Goal: Task Accomplishment & Management: Manage account settings

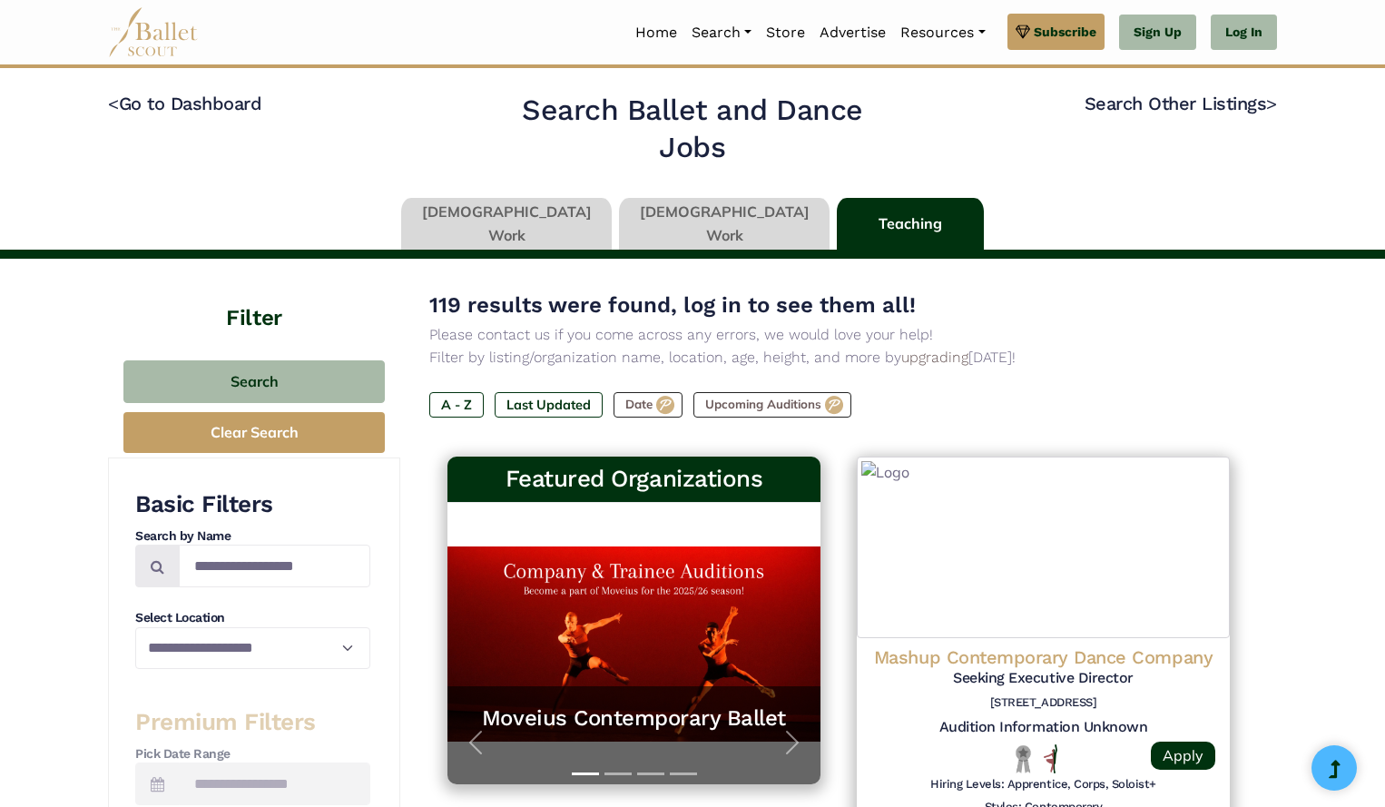
type input "******"
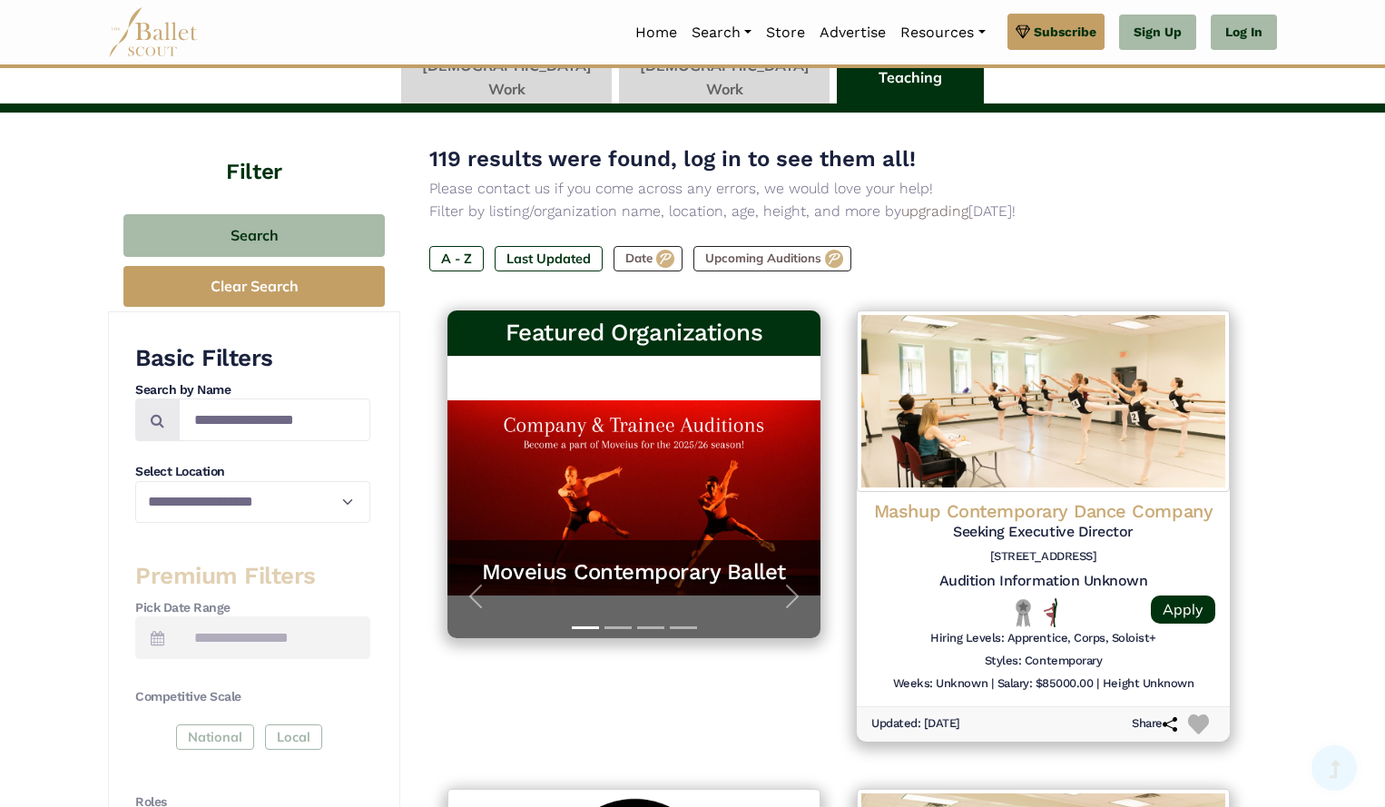
scroll to position [147, 0]
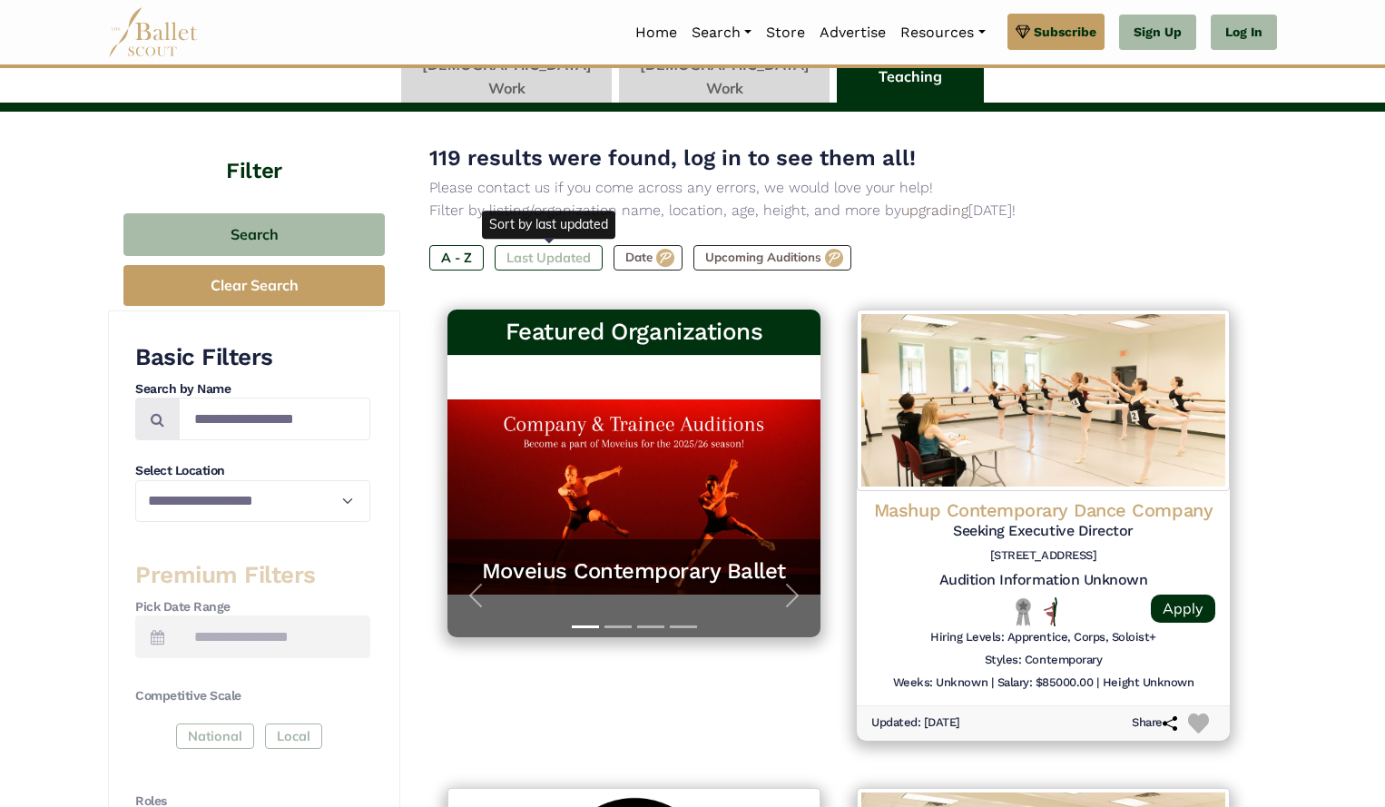
click at [545, 255] on label "Last Updated" at bounding box center [549, 257] width 108 height 25
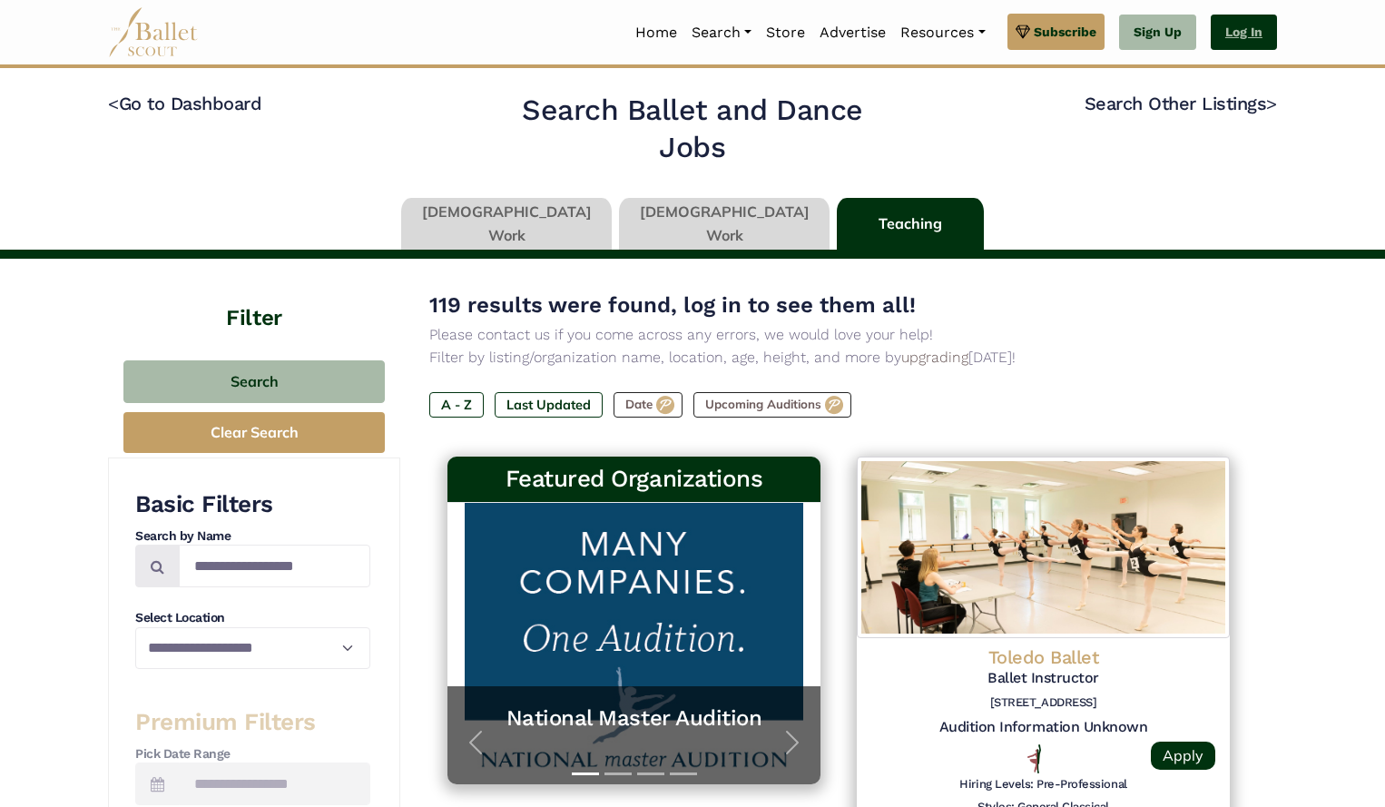
click at [1242, 21] on link "Log In" at bounding box center [1244, 33] width 66 height 36
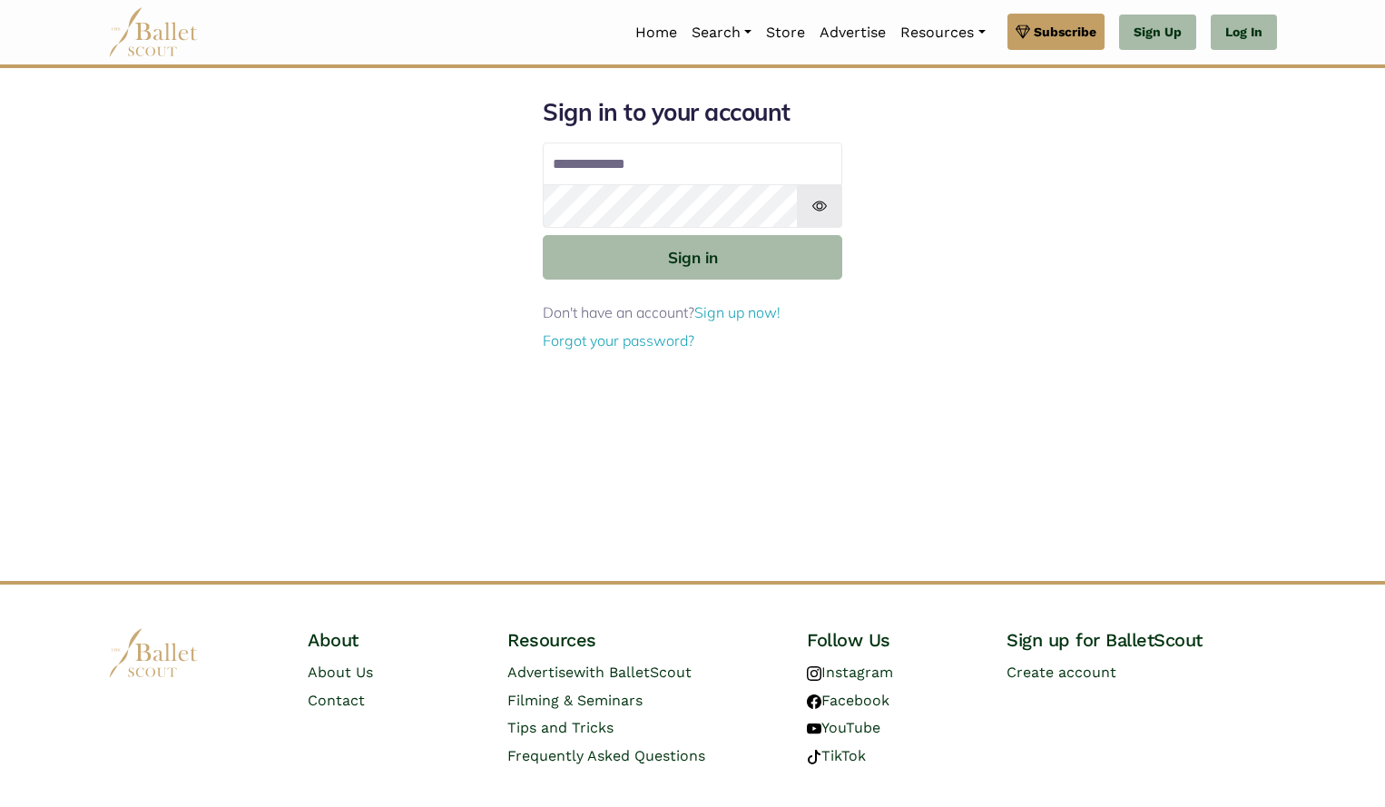
click at [630, 172] on input "Email address" at bounding box center [692, 164] width 299 height 44
type input "**********"
click at [543, 235] on button "Sign in" at bounding box center [692, 257] width 299 height 44
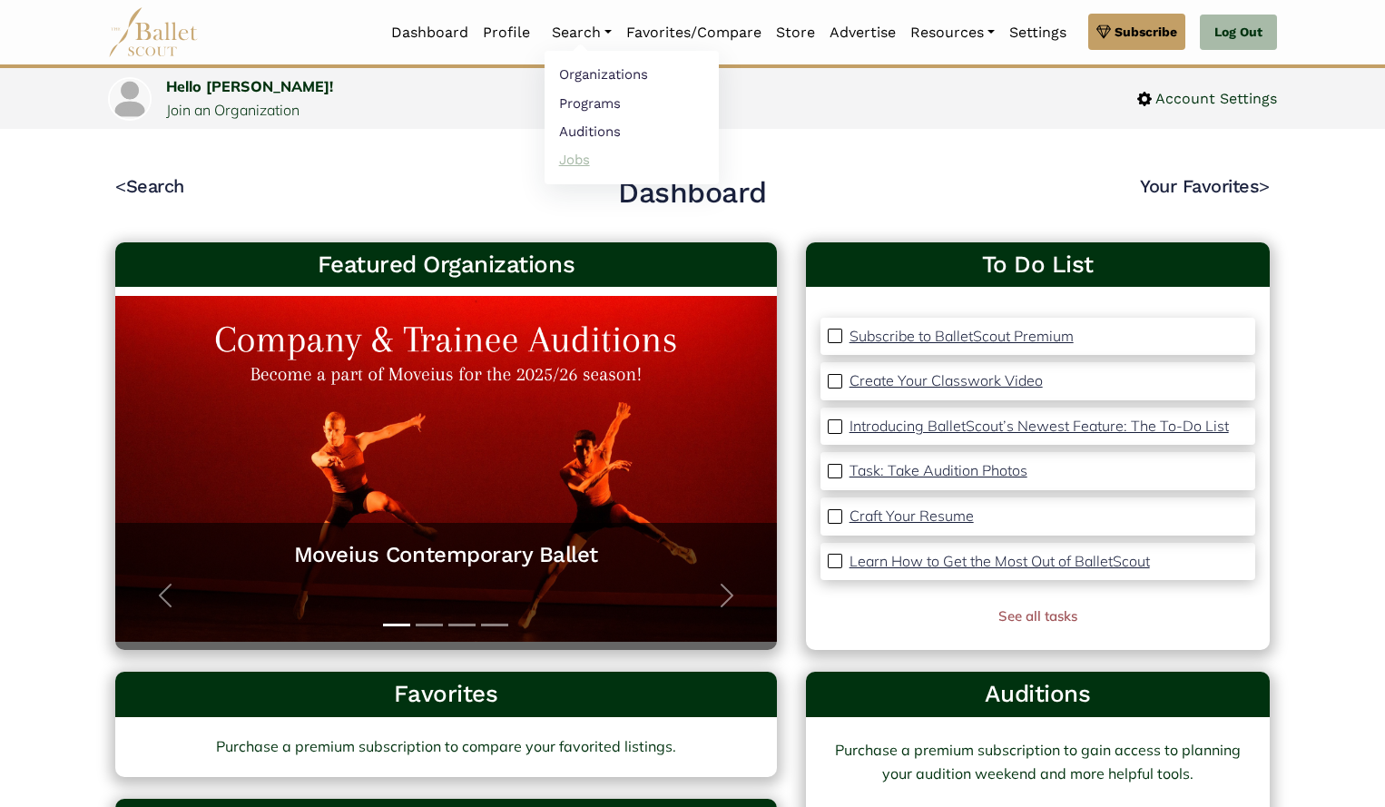
click at [577, 164] on link "Jobs" at bounding box center [632, 159] width 174 height 28
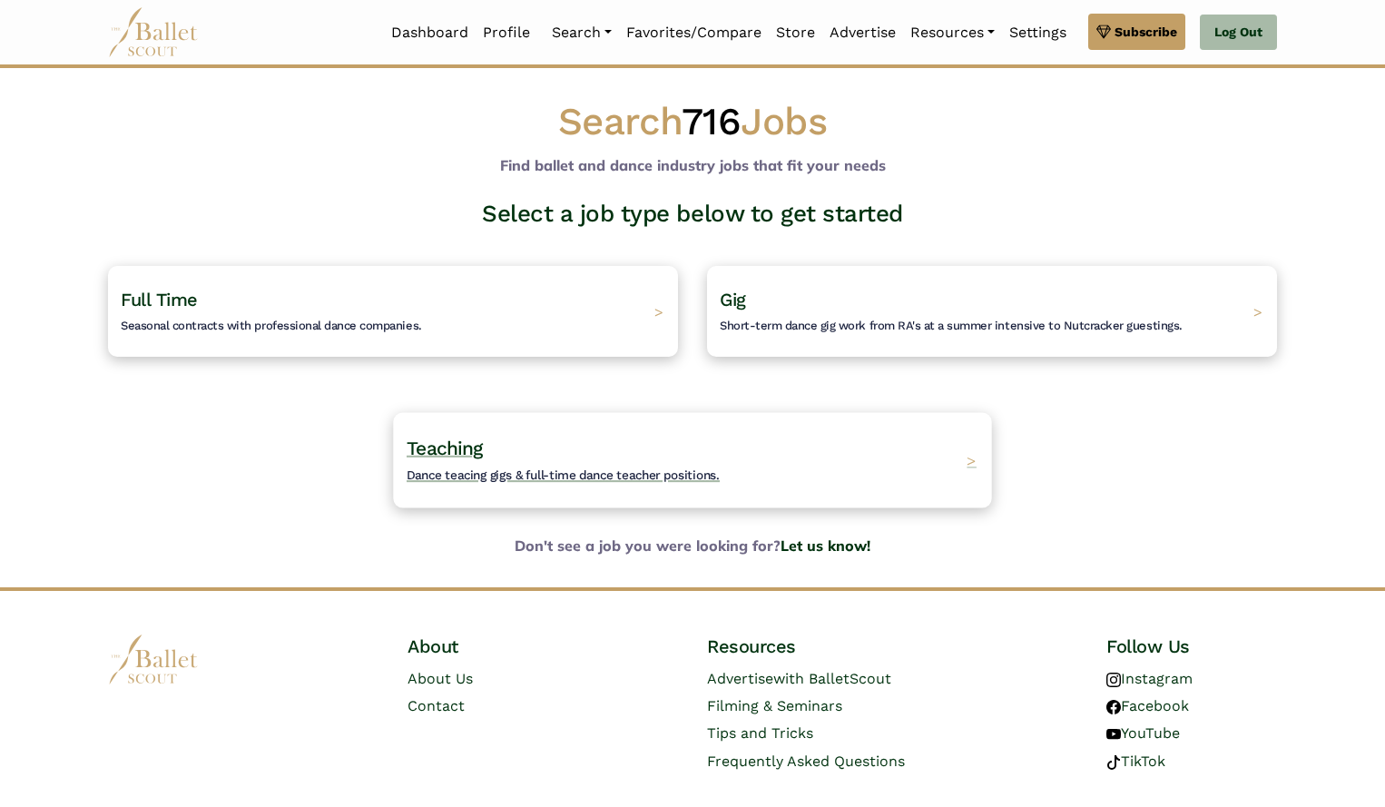
click at [477, 441] on span "Teaching" at bounding box center [445, 448] width 76 height 23
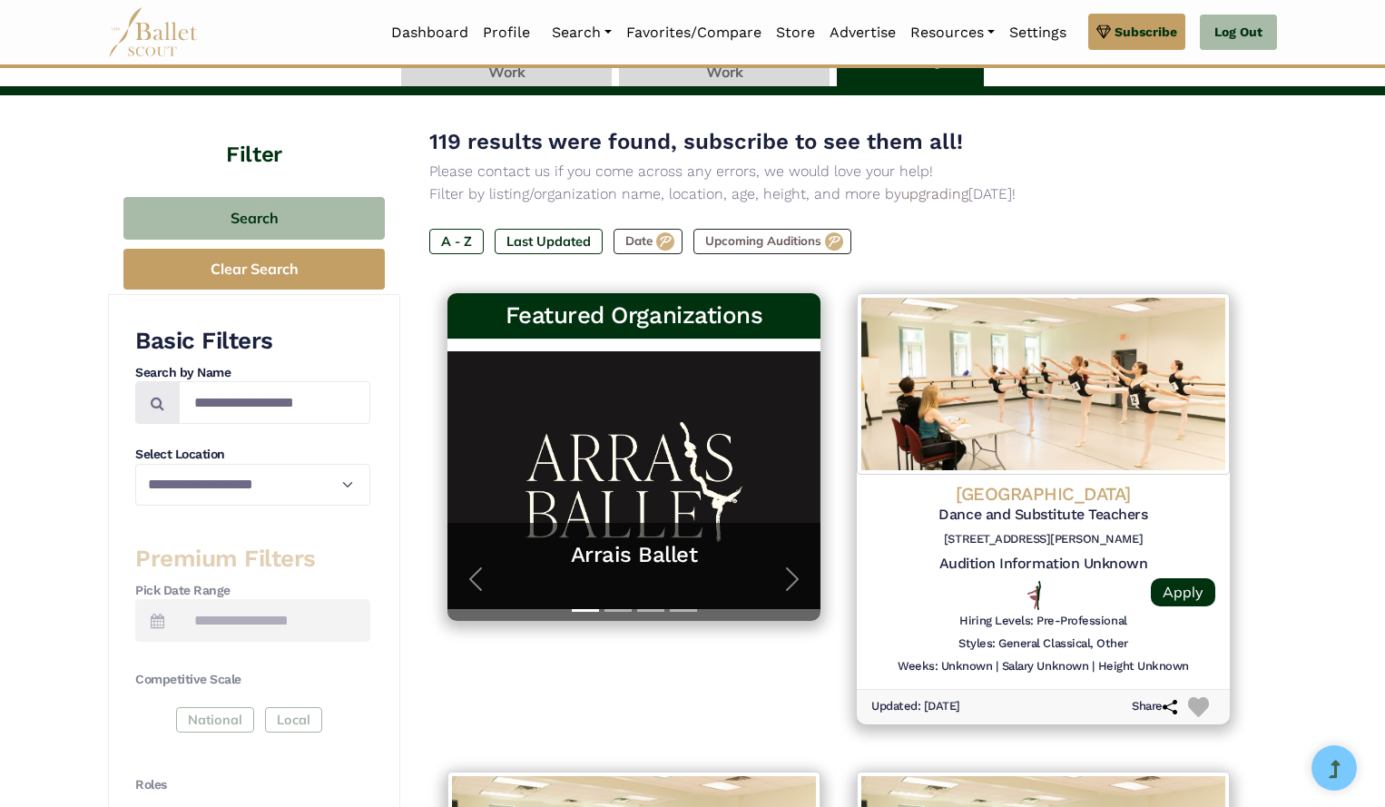
scroll to position [159, 0]
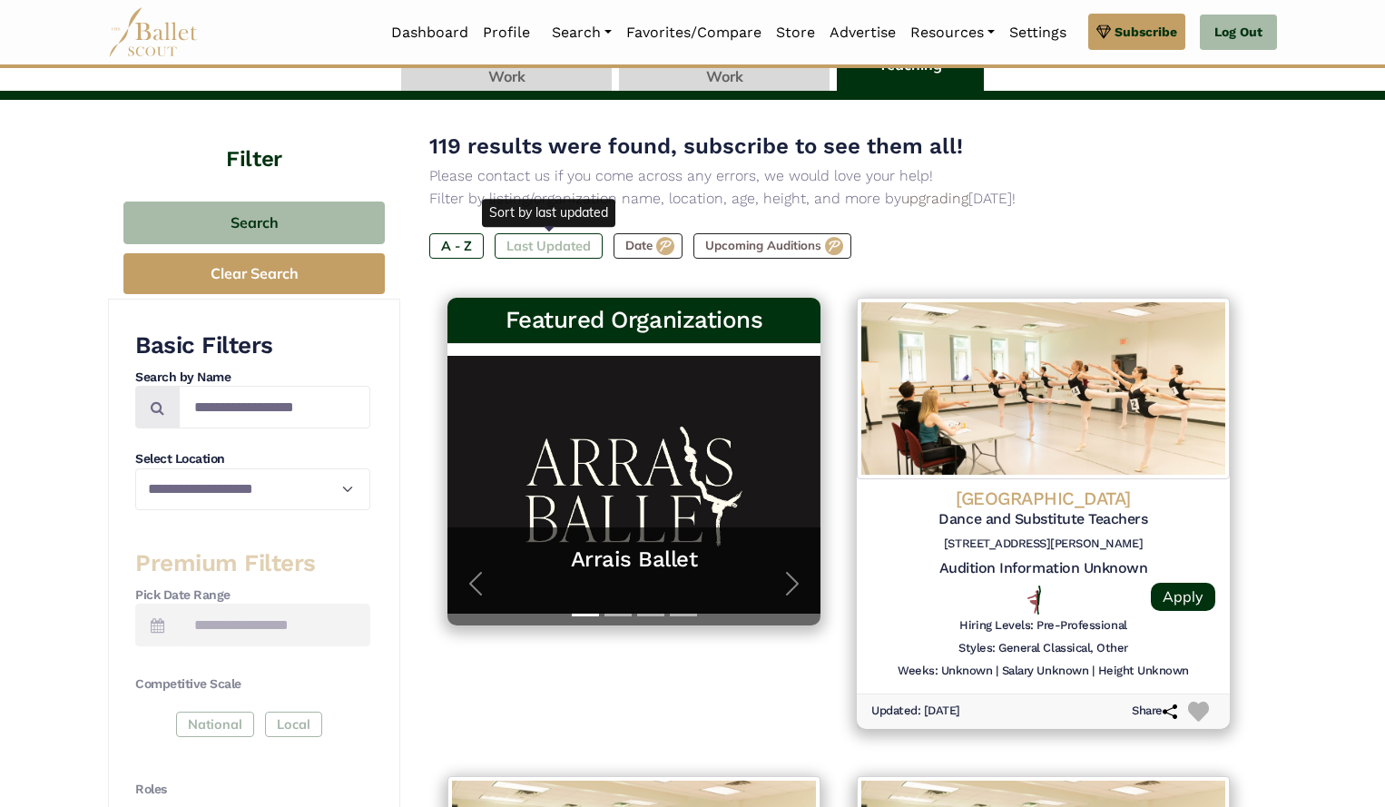
click at [544, 250] on label "Last Updated" at bounding box center [549, 245] width 108 height 25
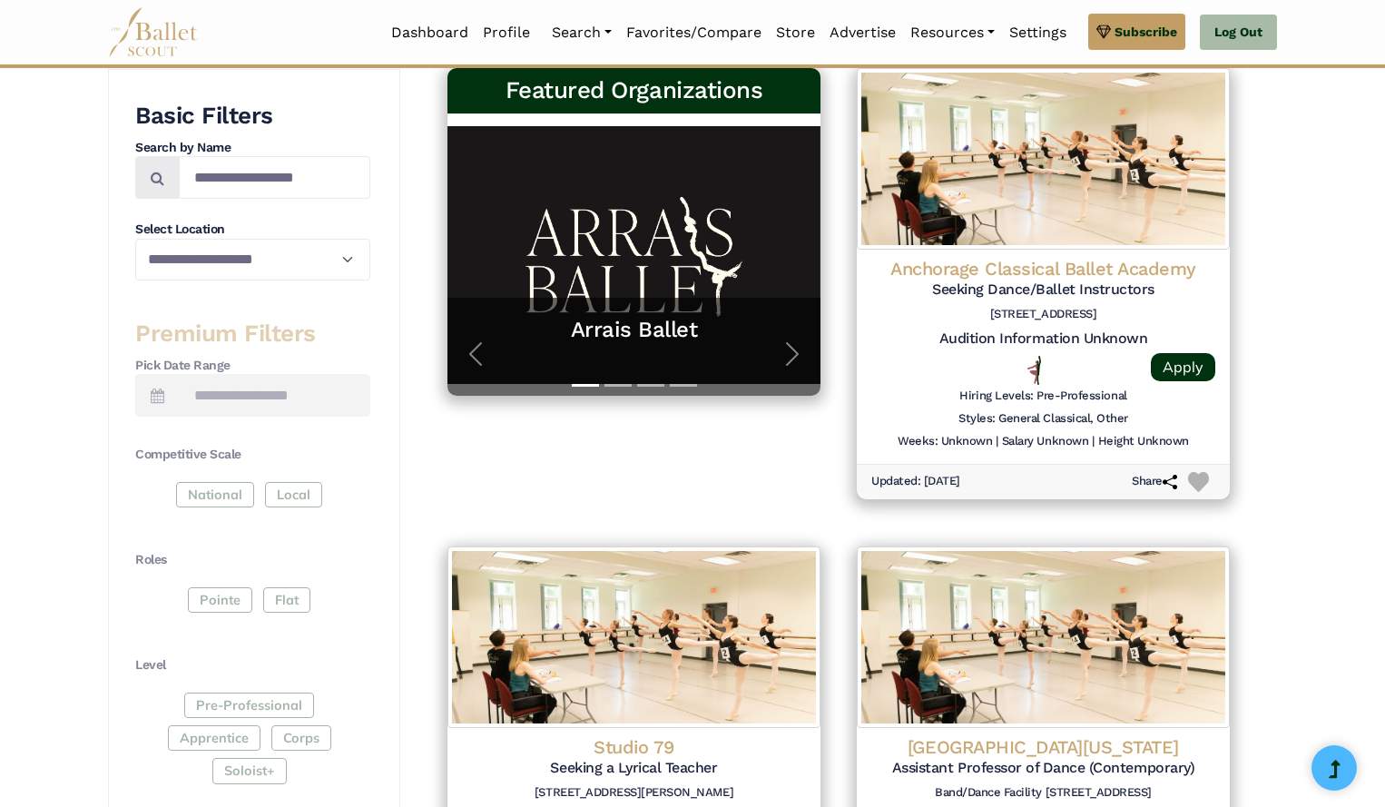
scroll to position [388, 0]
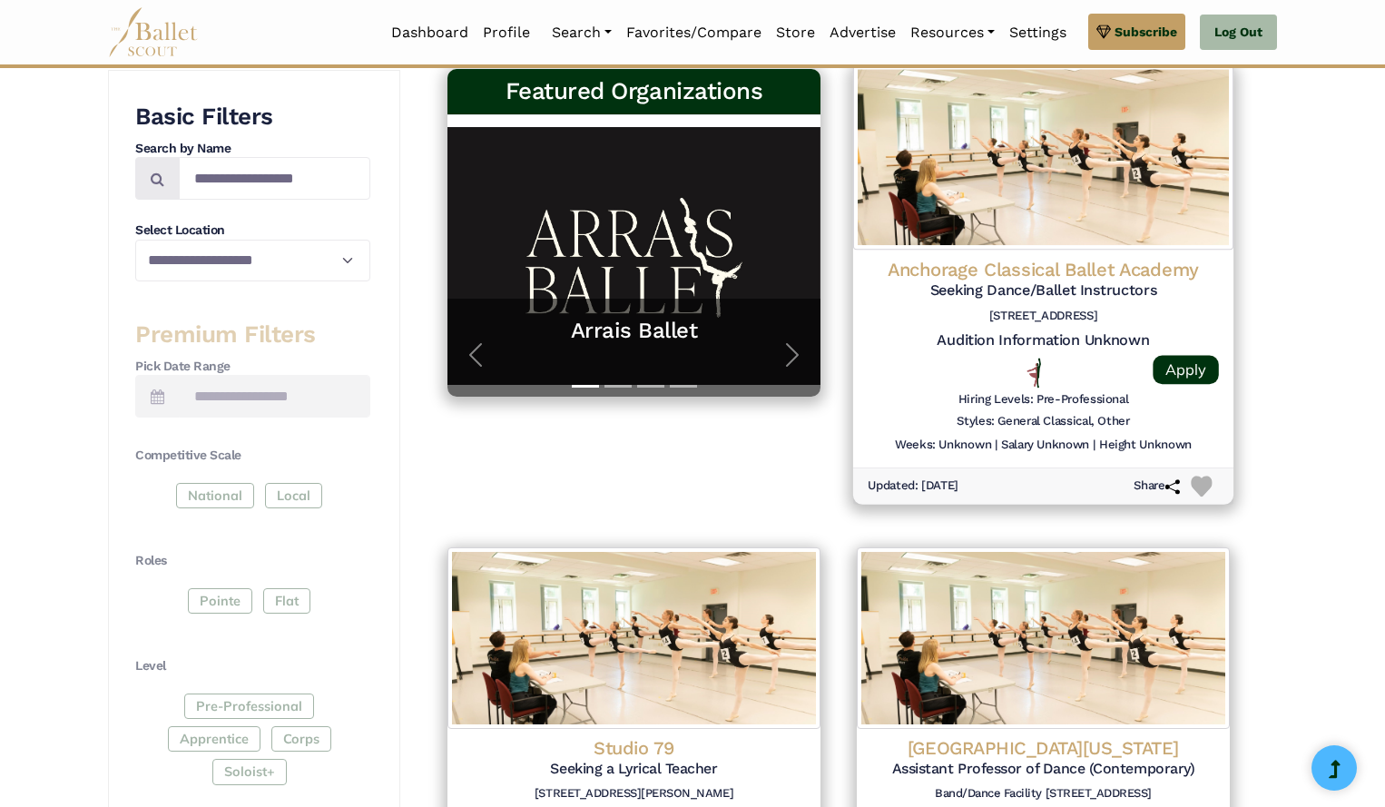
click at [964, 286] on h5 "Seeking Dance/Ballet Instructors" at bounding box center [1043, 290] width 351 height 19
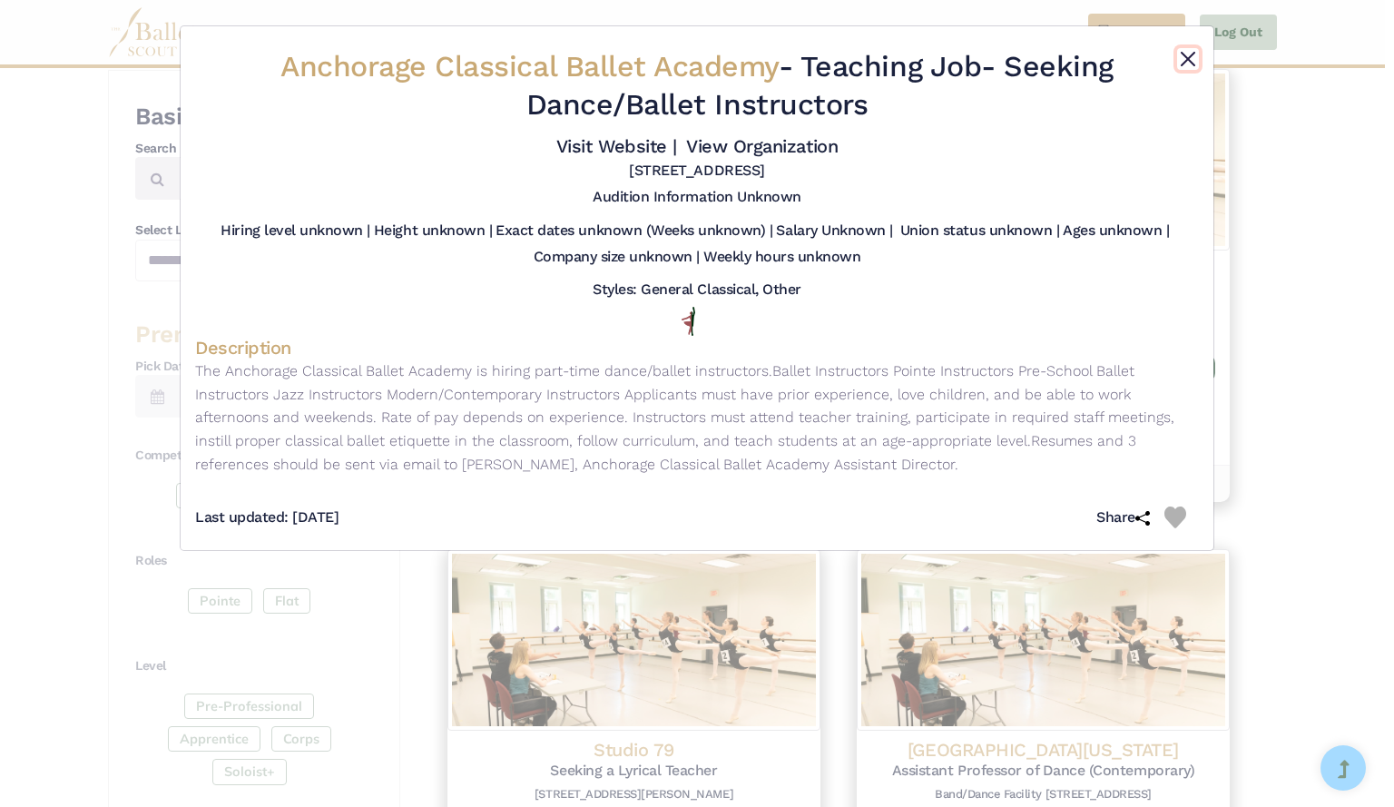
click at [1188, 58] on button "Close" at bounding box center [1188, 59] width 22 height 22
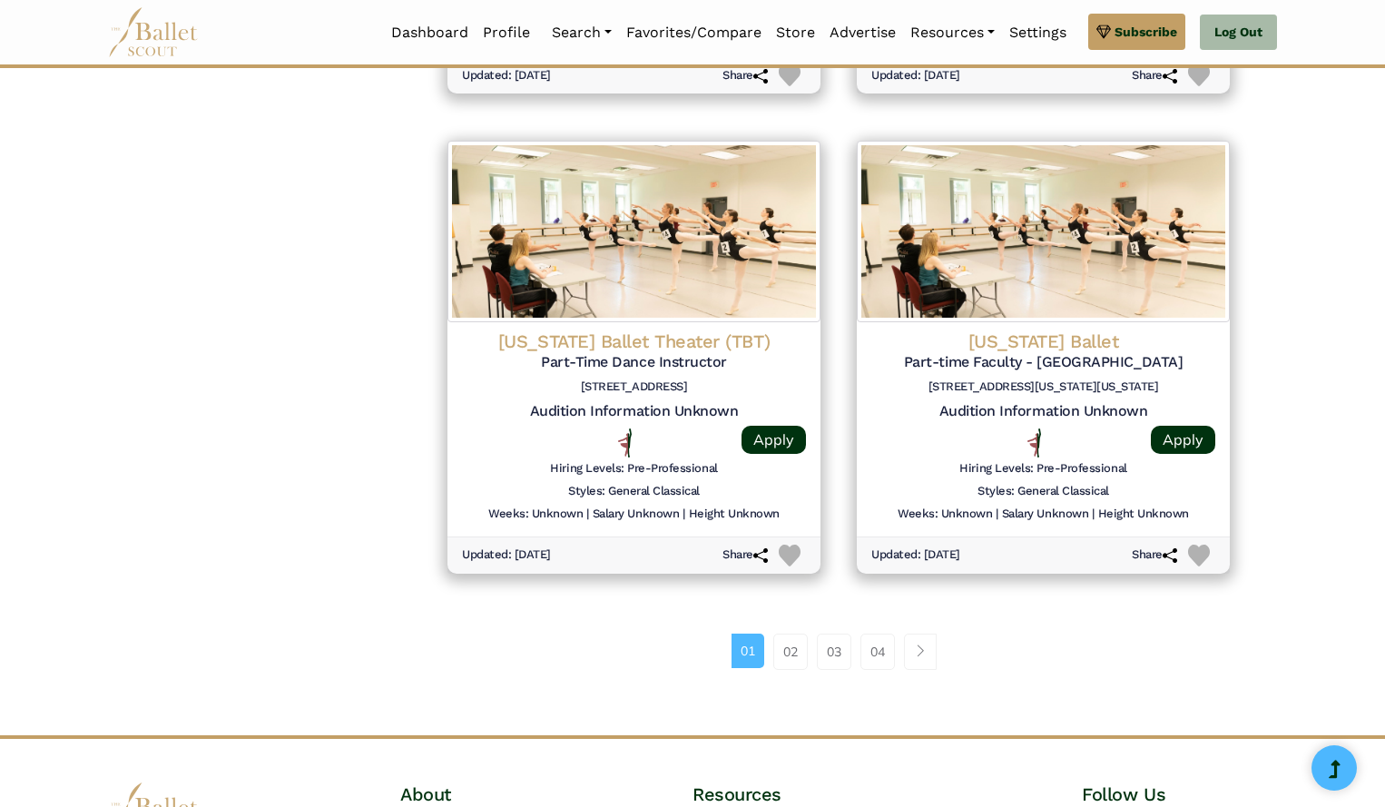
scroll to position [2236, 0]
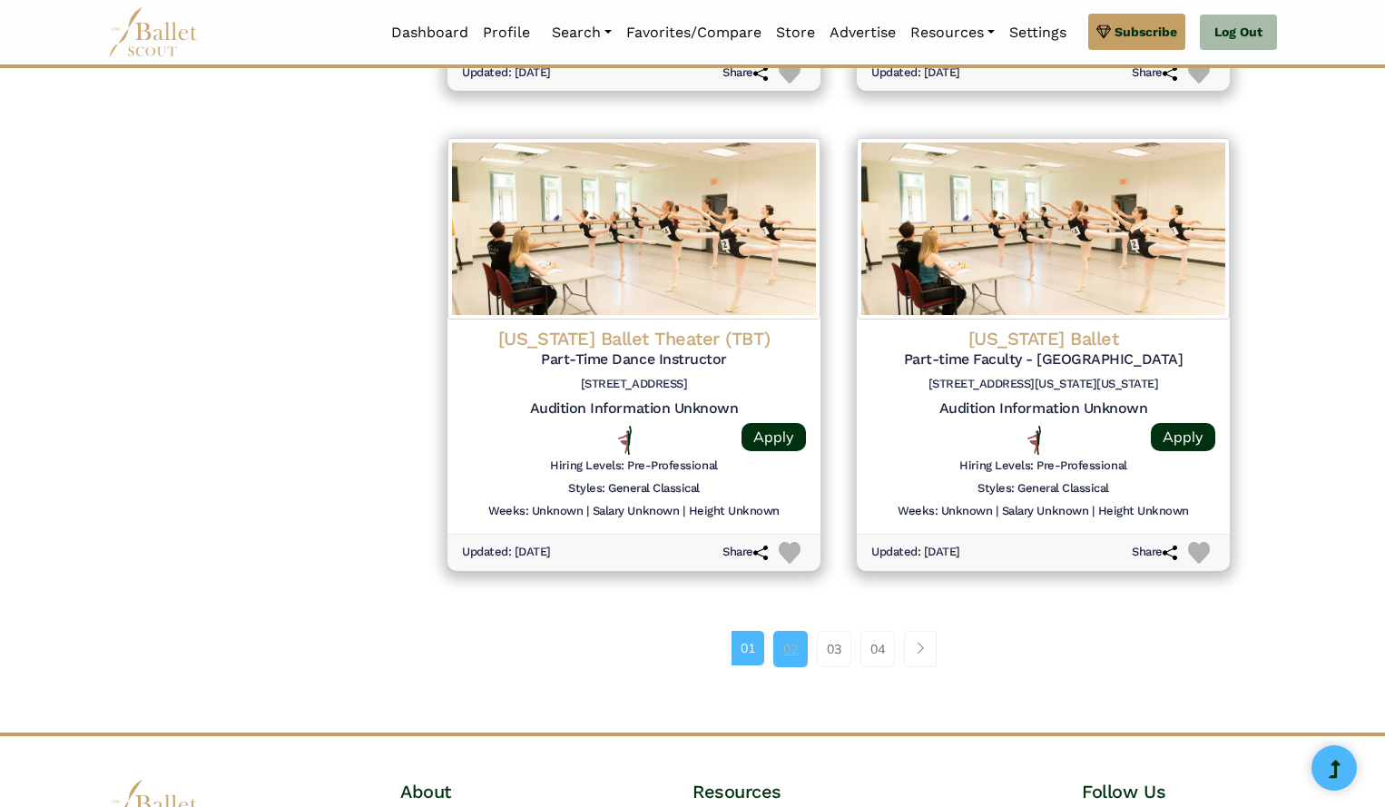
click at [789, 637] on link "02" at bounding box center [790, 649] width 34 height 36
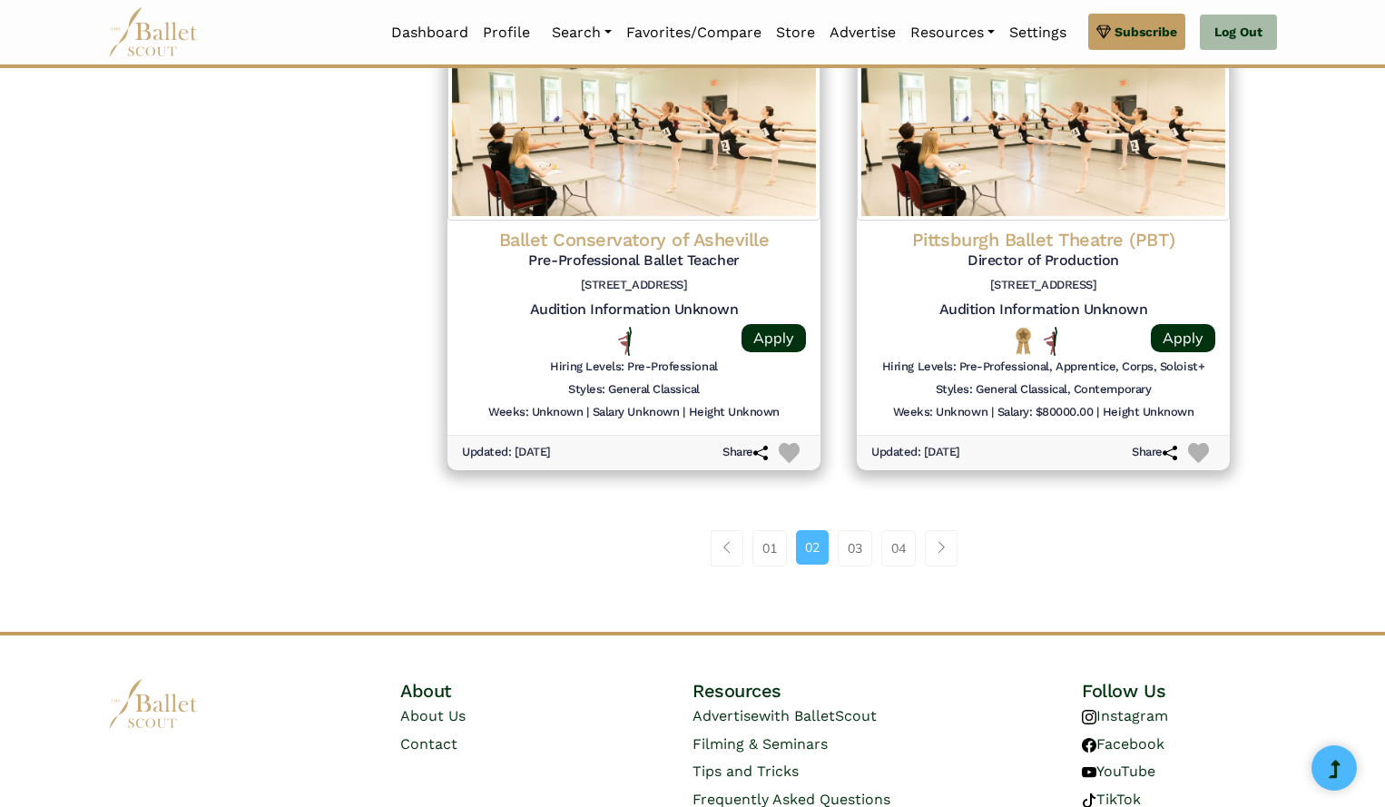
scroll to position [2425, 0]
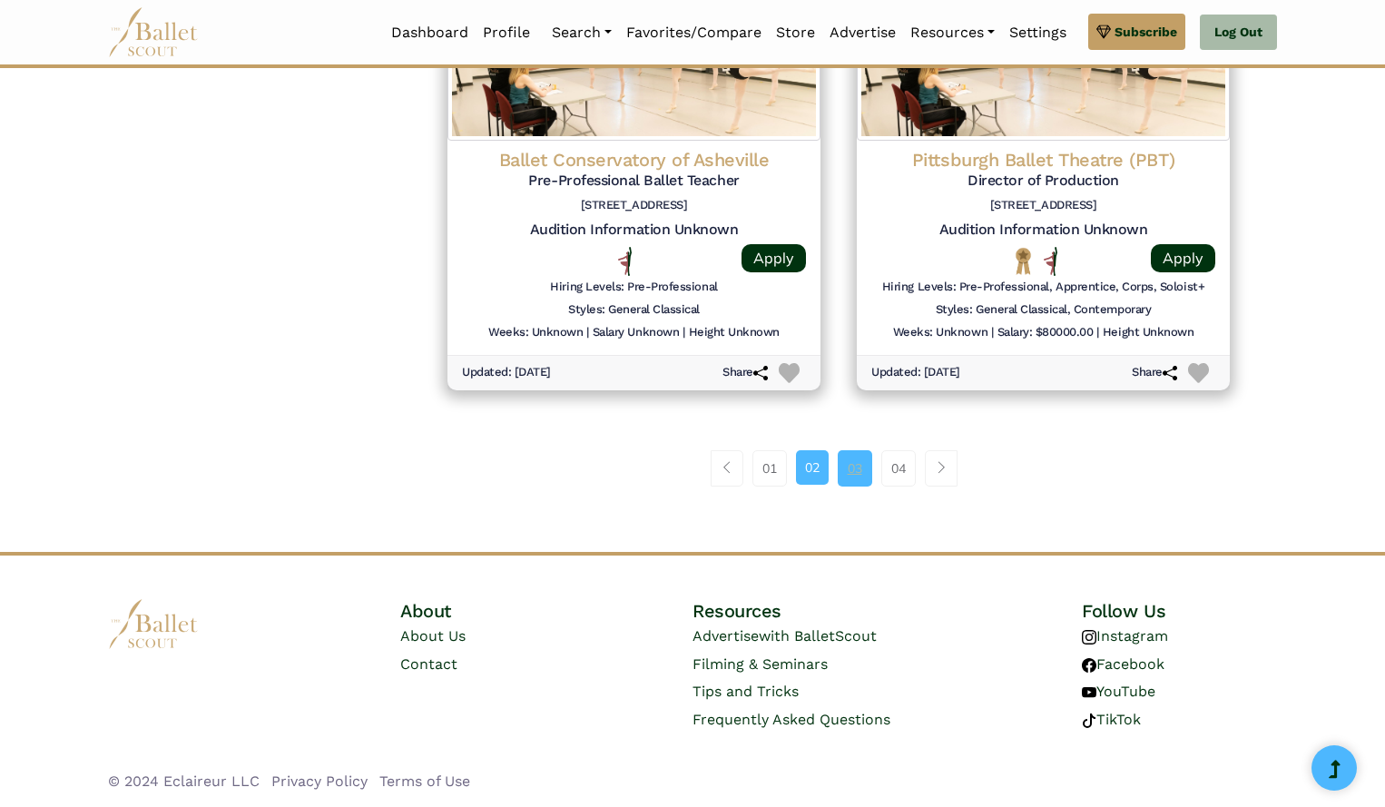
click at [868, 472] on link "03" at bounding box center [855, 468] width 34 height 36
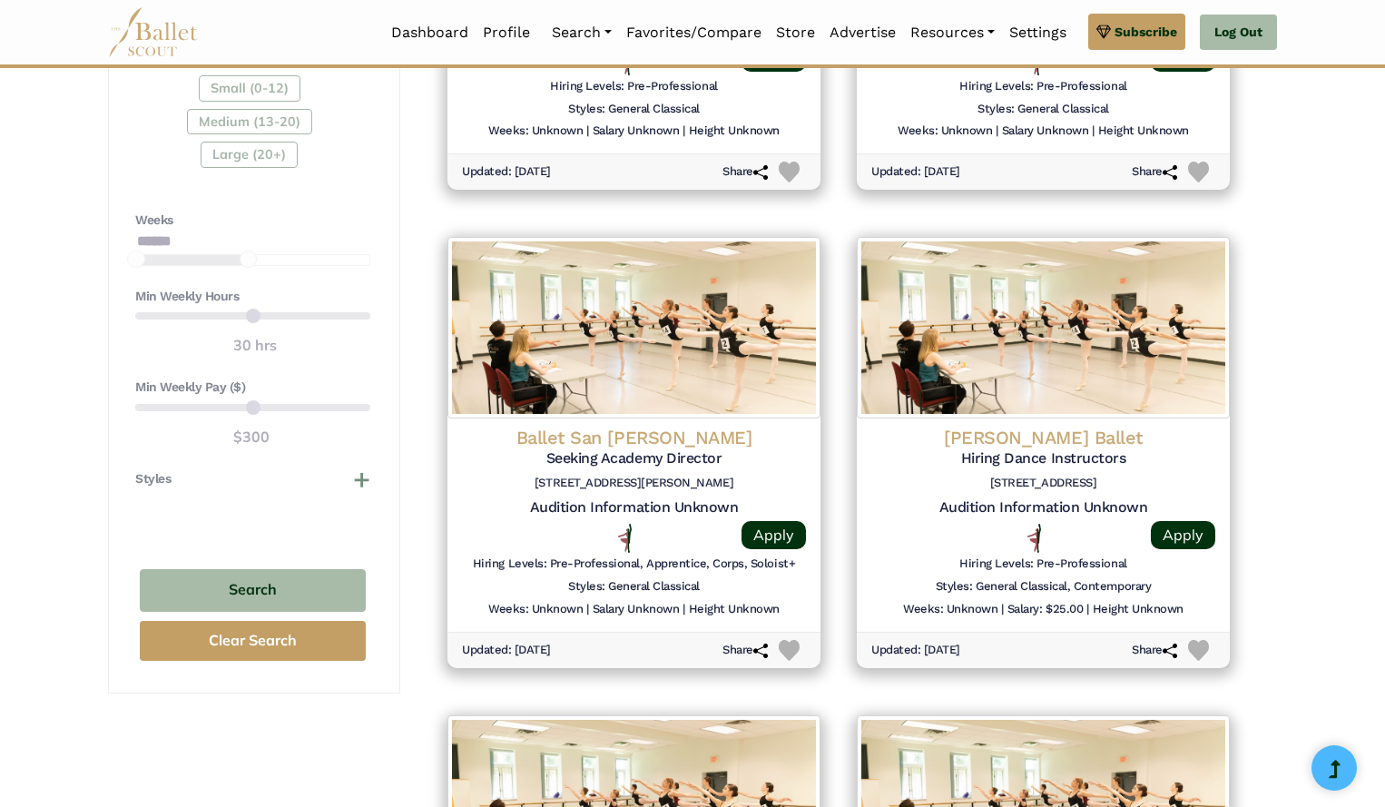
scroll to position [1177, 0]
